Goal: Task Accomplishment & Management: Complete application form

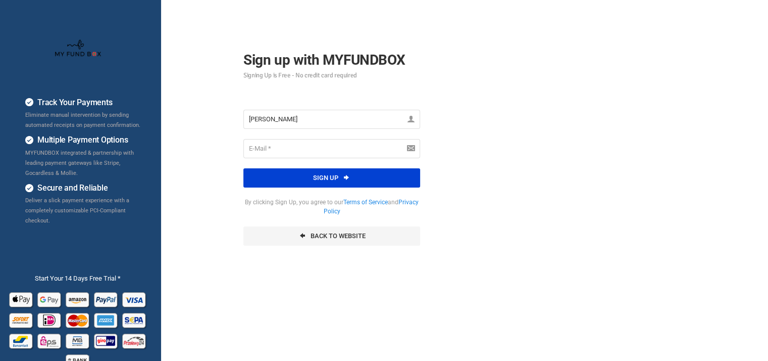
type input "[PERSON_NAME]"
click at [305, 147] on input "email" at bounding box center [332, 148] width 177 height 19
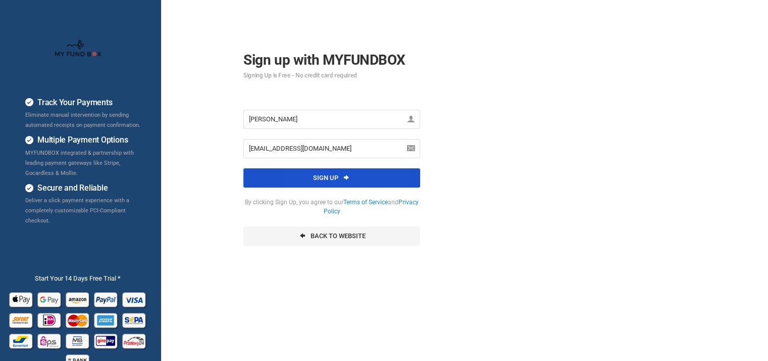
click at [331, 177] on button "Sign up" at bounding box center [332, 177] width 177 height 19
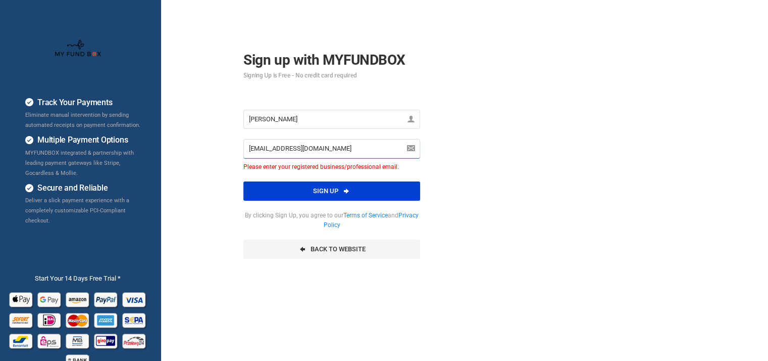
click at [351, 151] on input "[EMAIL_ADDRESS][DOMAIN_NAME]" at bounding box center [332, 148] width 177 height 19
type input "d"
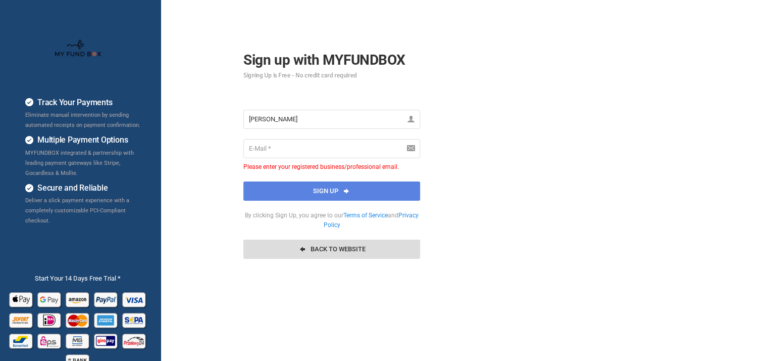
click at [342, 247] on link "Back To Website" at bounding box center [332, 248] width 177 height 19
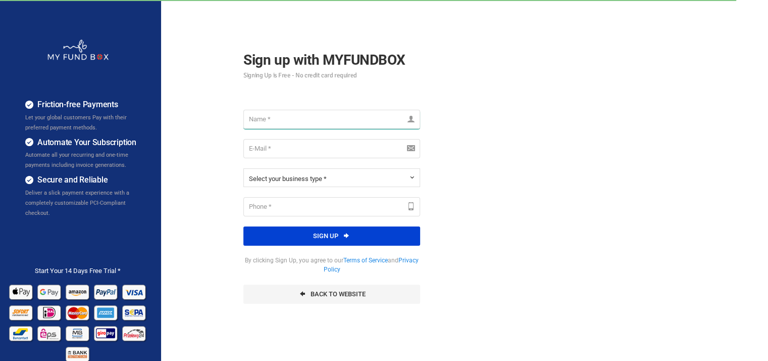
click at [284, 117] on input "text" at bounding box center [332, 119] width 177 height 19
type input "[PERSON_NAME]"
type input "[EMAIL_ADDRESS][DOMAIN_NAME]"
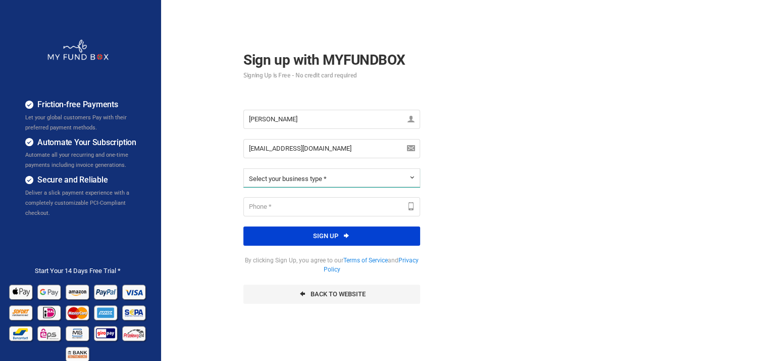
click at [309, 177] on span "Select your business type *" at bounding box center [288, 179] width 78 height 8
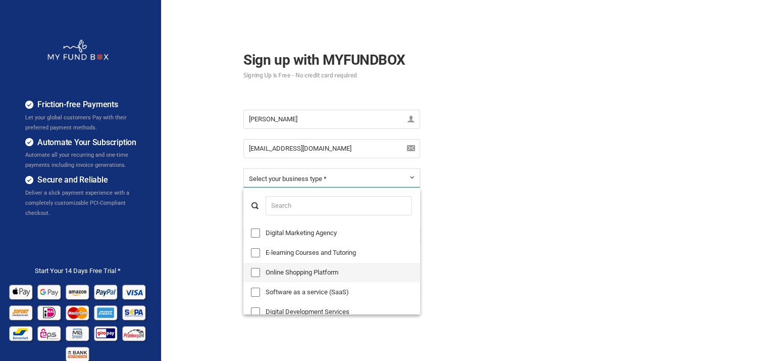
click at [297, 269] on label "Online Shopping Platform" at bounding box center [332, 272] width 177 height 19
click at [260, 269] on input "Online Shopping Platform" at bounding box center [255, 272] width 9 height 9
checkbox input "true"
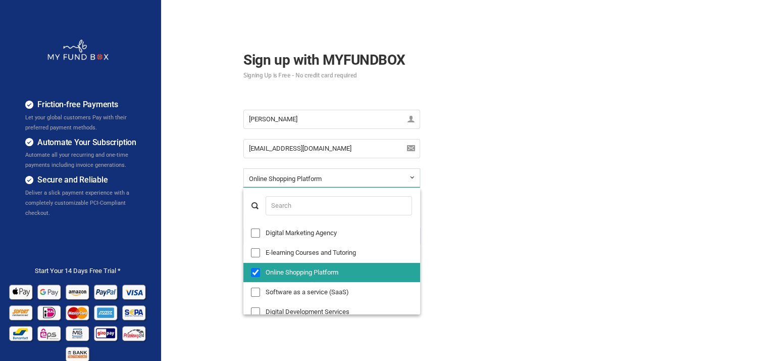
click at [236, 211] on div "AUGUSTIN ESTHER Please Fill out this field dicksonntongai17@gmail.com Enter val…" at bounding box center [331, 207] width 197 height 214
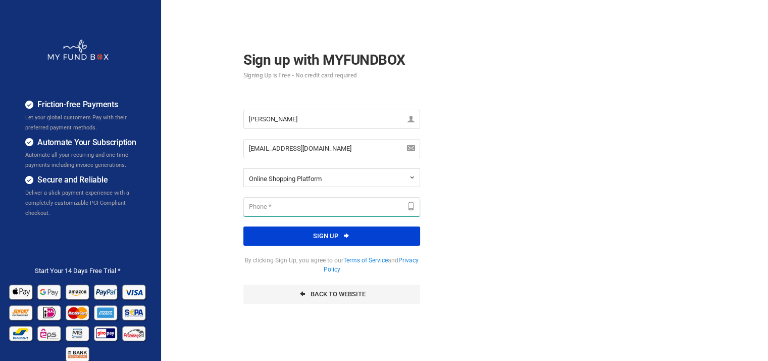
click at [273, 207] on input "text" at bounding box center [332, 206] width 177 height 19
type input "6017780923"
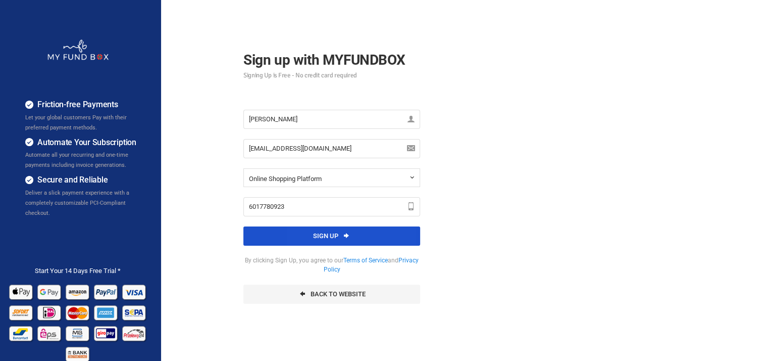
click at [336, 235] on button "Sign up" at bounding box center [332, 235] width 177 height 19
